Goal: Task Accomplishment & Management: Manage account settings

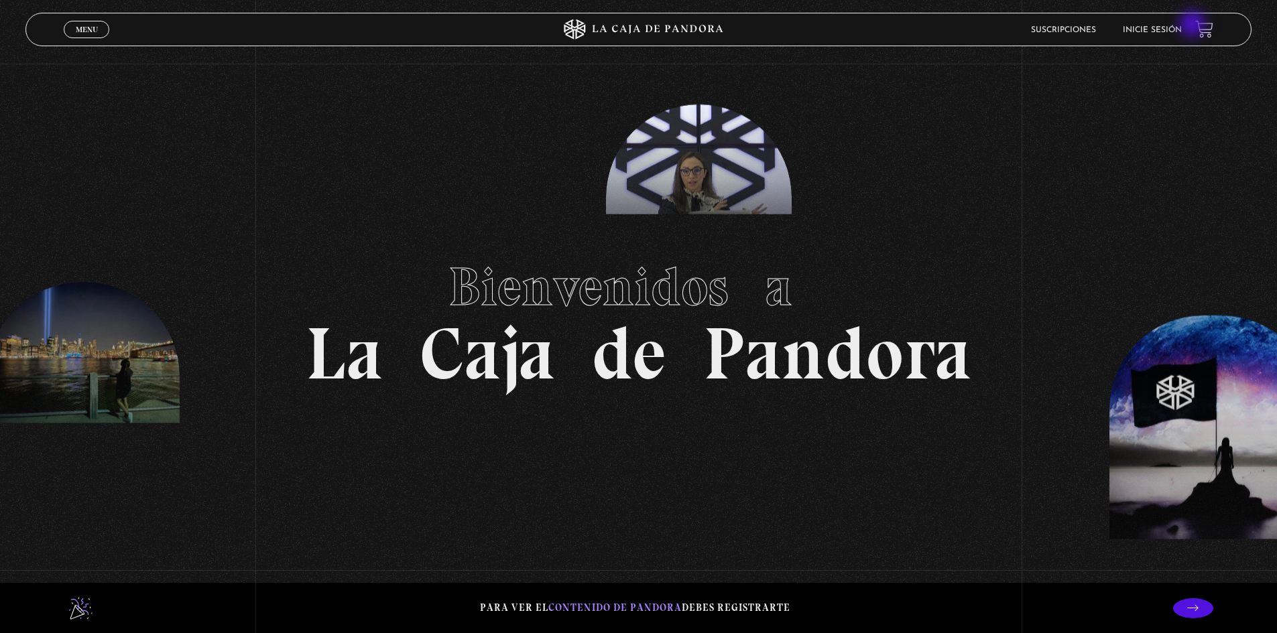
click at [1193, 25] on div "Suscripciones Inicie sesión" at bounding box center [1021, 29] width 383 height 21
click at [1182, 26] on link "Inicie sesión" at bounding box center [1152, 30] width 59 height 8
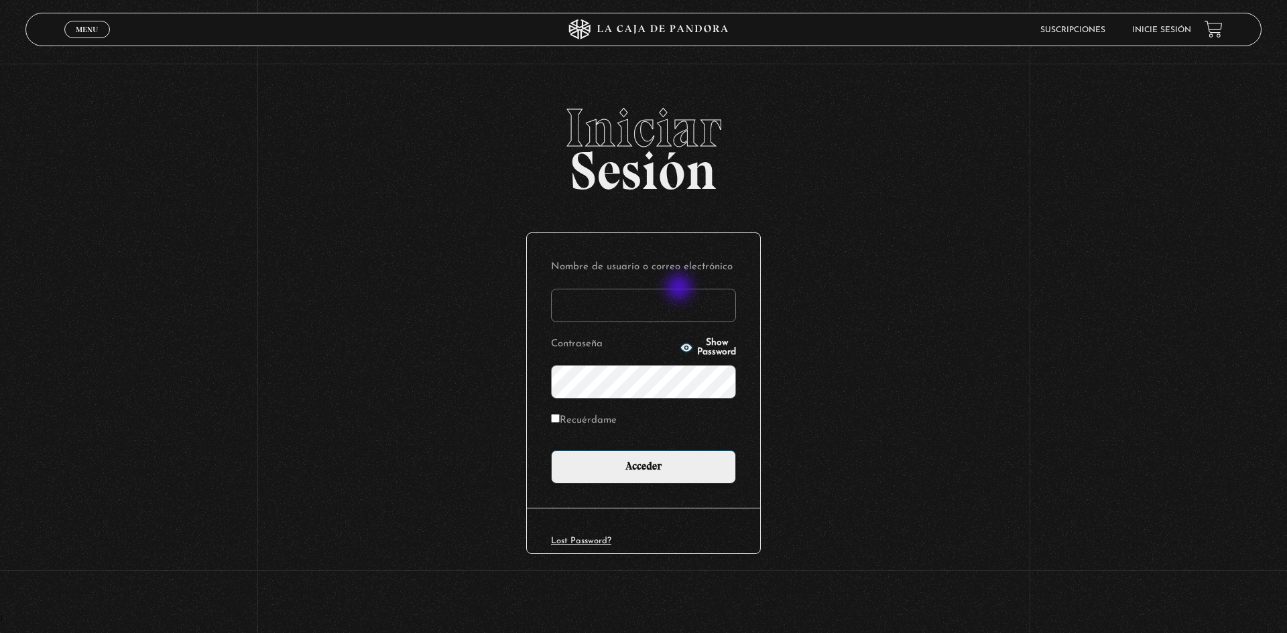
click at [674, 304] on input "Nombre de usuario o correo electrónico" at bounding box center [643, 306] width 185 height 34
type input "kevinmonterohz@gmail.com"
click at [591, 420] on label "Recuérdame" at bounding box center [584, 421] width 66 height 21
click at [560, 420] on input "Recuérdame" at bounding box center [555, 418] width 9 height 9
checkbox input "true"
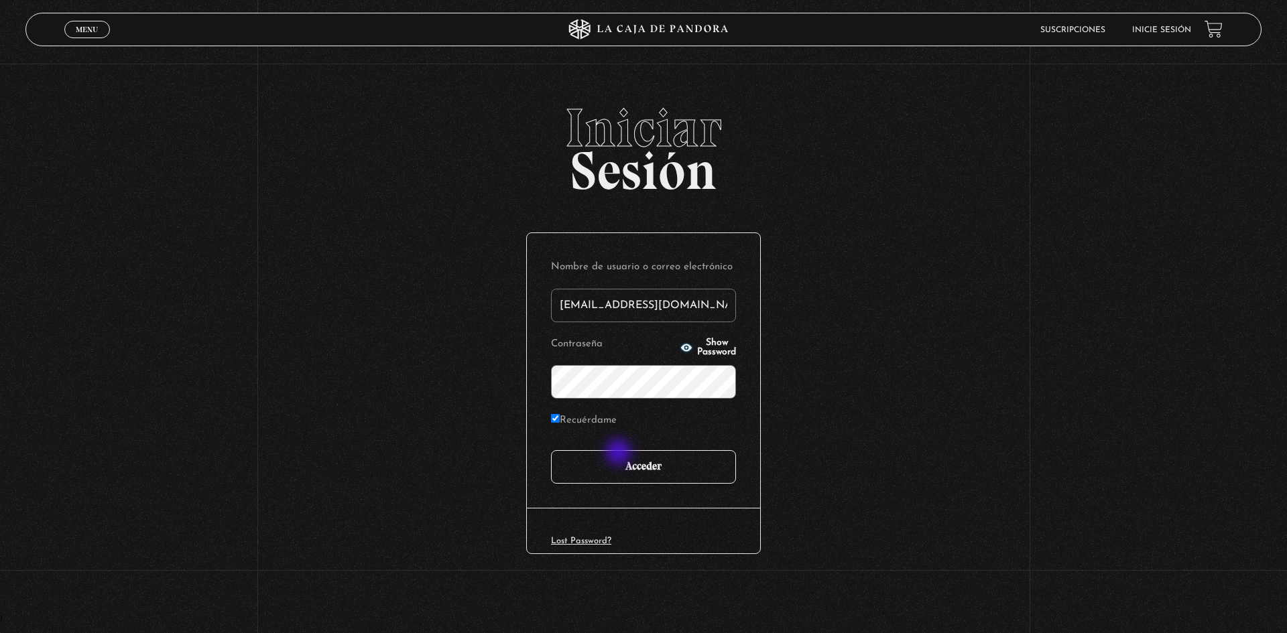
click at [620, 454] on input "Acceder" at bounding box center [643, 467] width 185 height 34
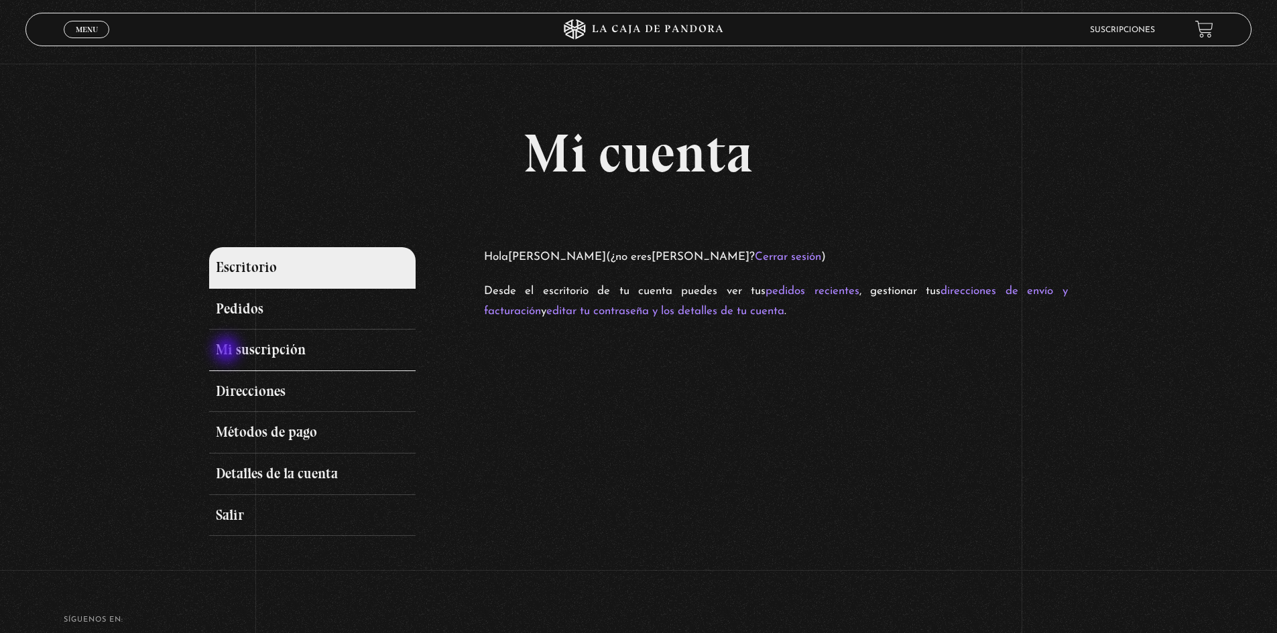
click at [229, 351] on link "Mi suscripción" at bounding box center [312, 351] width 206 height 42
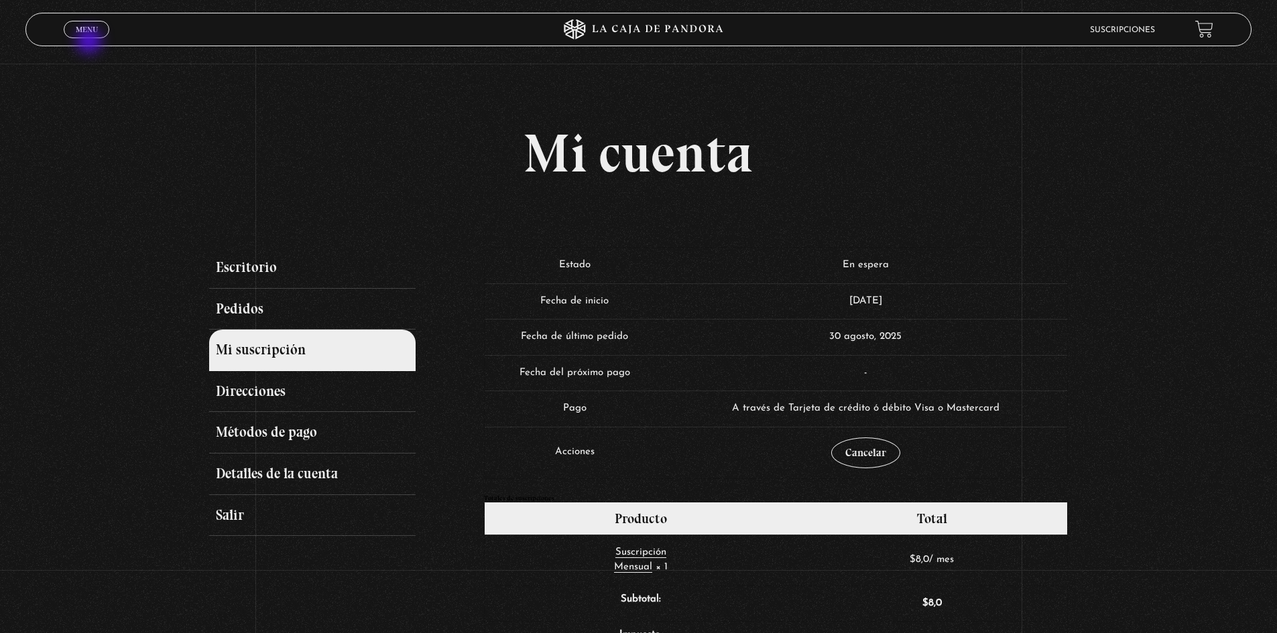
drag, startPoint x: 90, startPoint y: 42, endPoint x: 89, endPoint y: 36, distance: 6.8
click at [90, 41] on div "Menu Cerrar" at bounding box center [255, 29] width 383 height 32
click at [86, 36] on link "Menu Cerrar" at bounding box center [87, 29] width 46 height 17
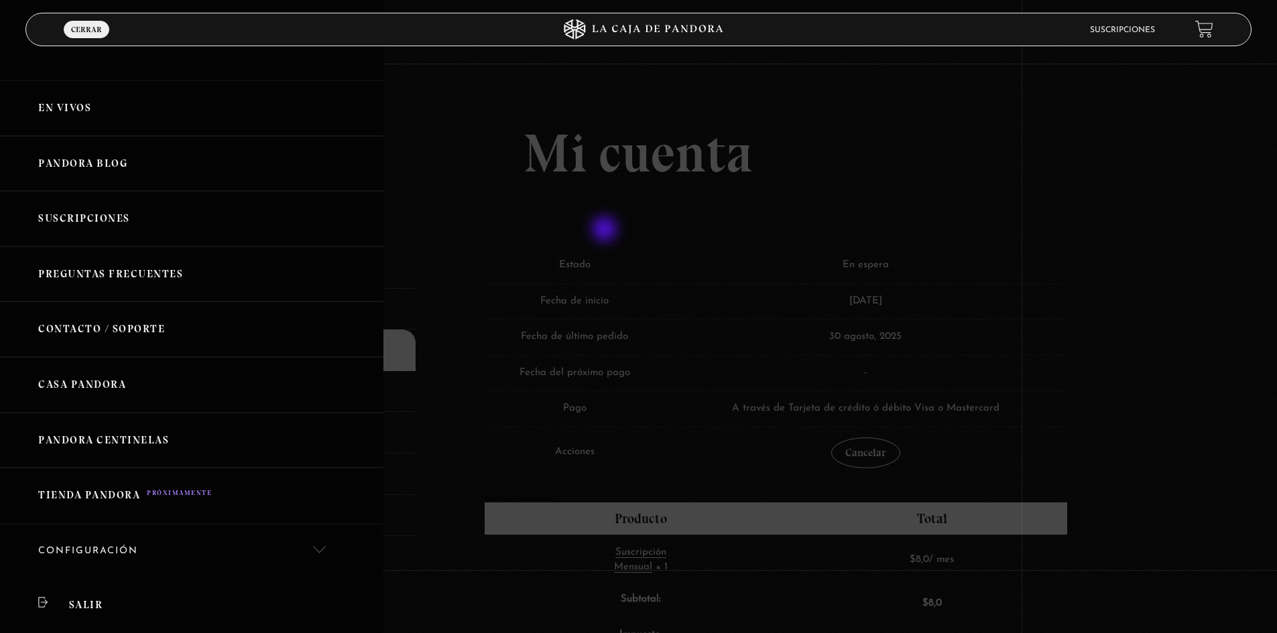
drag, startPoint x: 637, startPoint y: 239, endPoint x: 871, endPoint y: 152, distance: 249.0
click at [639, 240] on div at bounding box center [638, 316] width 1277 height 633
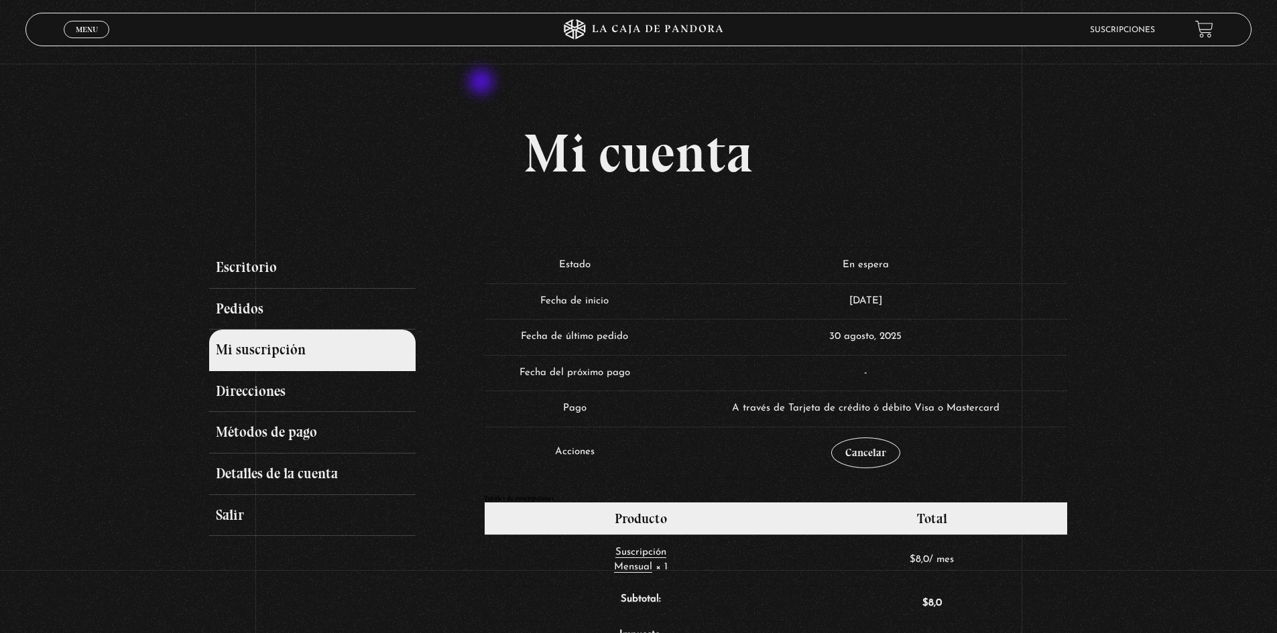
click at [483, 83] on section "Mi cuenta Escritorio Pedidos Mi suscripción Direcciones Métodos de pago Detalle…" at bounding box center [638, 532] width 1277 height 1064
click at [74, 33] on link "Menu Cerrar" at bounding box center [87, 29] width 46 height 17
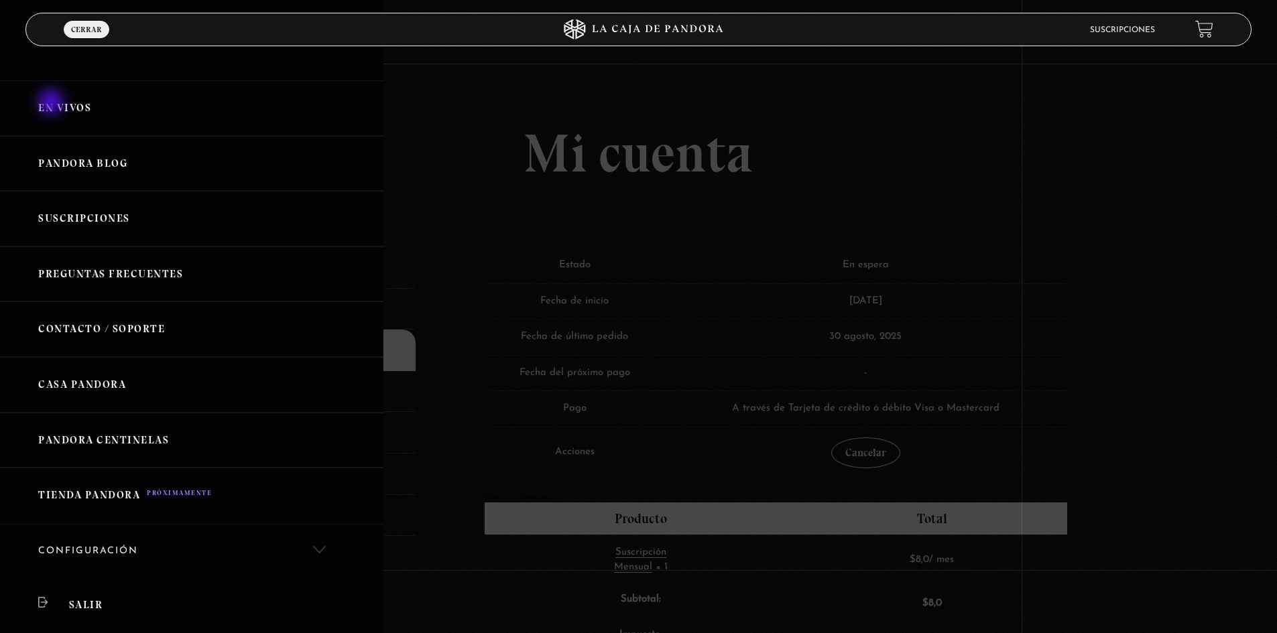
click at [52, 105] on link "En vivos" at bounding box center [191, 108] width 383 height 56
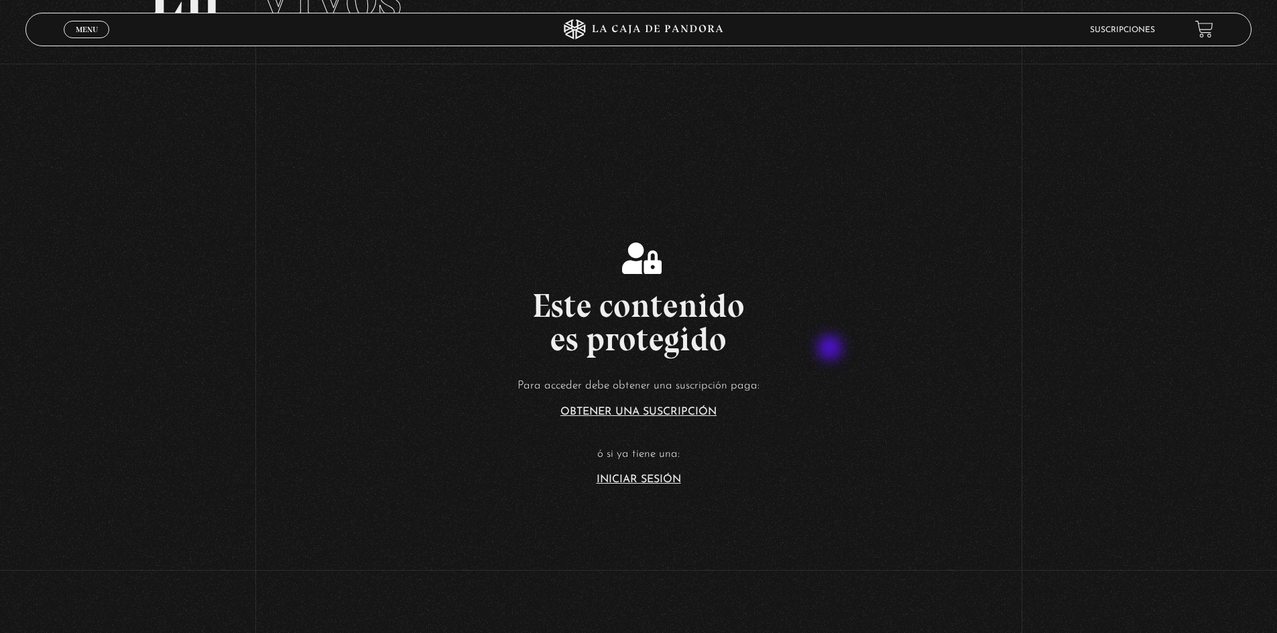
scroll to position [134, 0]
drag, startPoint x: 660, startPoint y: 453, endPoint x: 656, endPoint y: 469, distance: 16.4
click at [659, 456] on p "ó si ya tiene una:" at bounding box center [638, 453] width 1277 height 21
click at [652, 475] on link "Iniciar Sesión" at bounding box center [639, 478] width 84 height 11
